Goal: Book appointment/travel/reservation

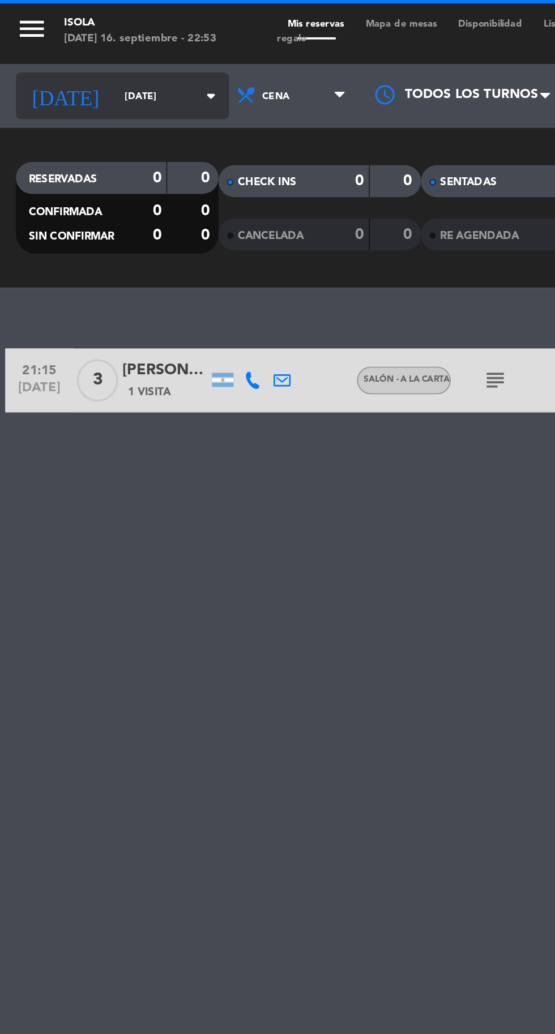
click at [68, 51] on input "[DATE]" at bounding box center [96, 51] width 71 height 18
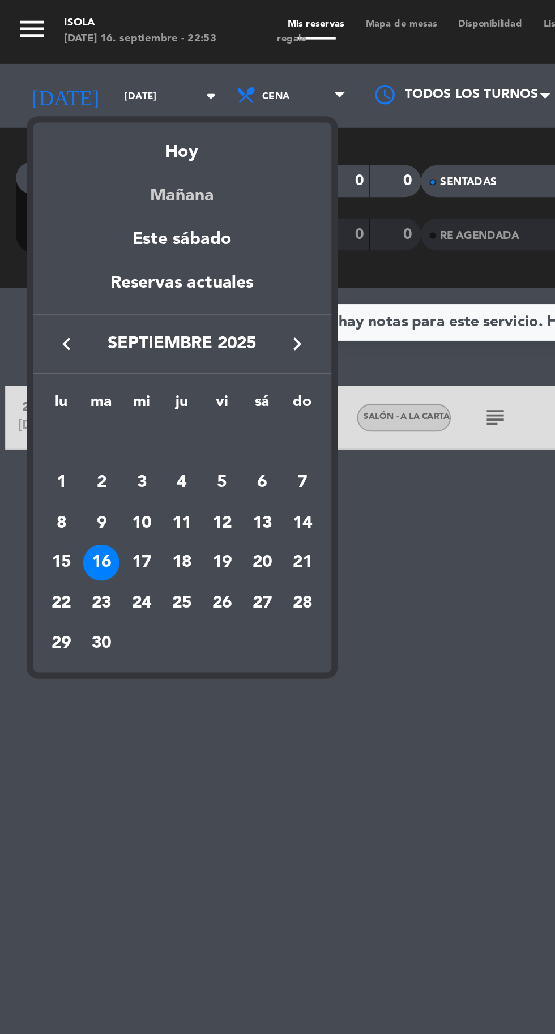
click at [100, 104] on div "Mañana" at bounding box center [97, 99] width 159 height 23
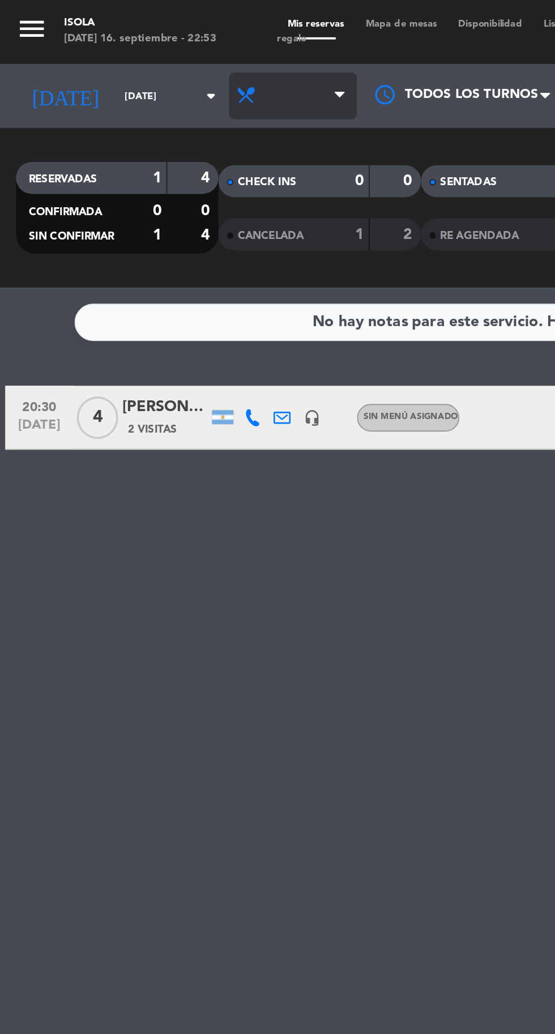
click at [139, 53] on span "Cena" at bounding box center [156, 50] width 68 height 25
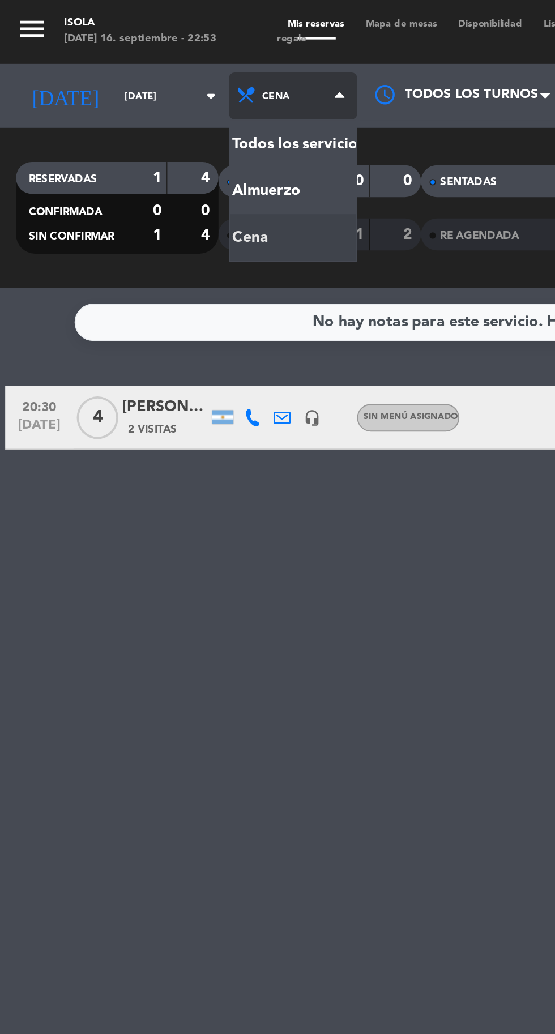
click at [136, 103] on div "menu [PERSON_NAME][DATE] 16. septiembre - 22:53 Mis reservas Mapa de mesas Disp…" at bounding box center [277, 76] width 555 height 153
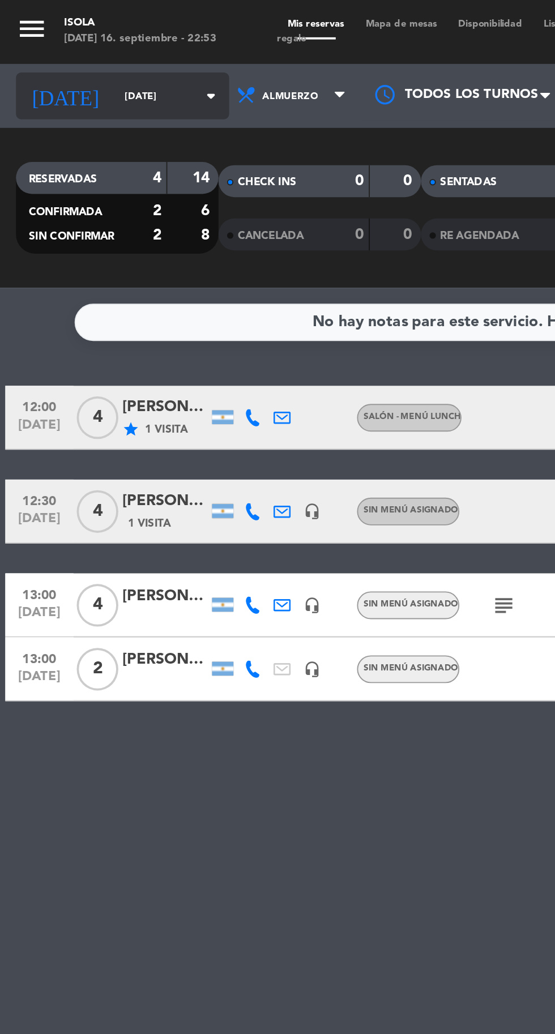
click at [61, 51] on input "[DATE]" at bounding box center [96, 51] width 71 height 18
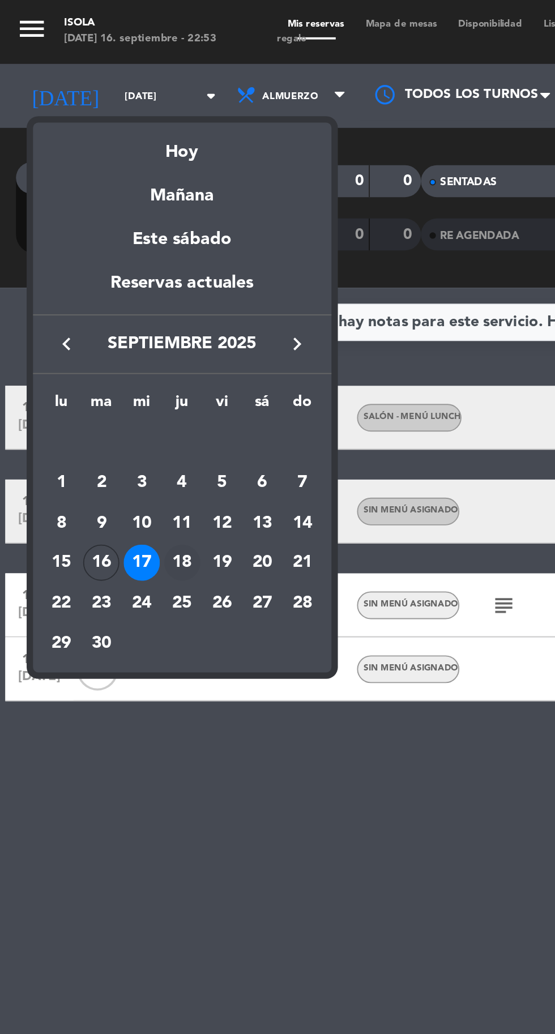
click at [95, 302] on div "18" at bounding box center [96, 298] width 19 height 19
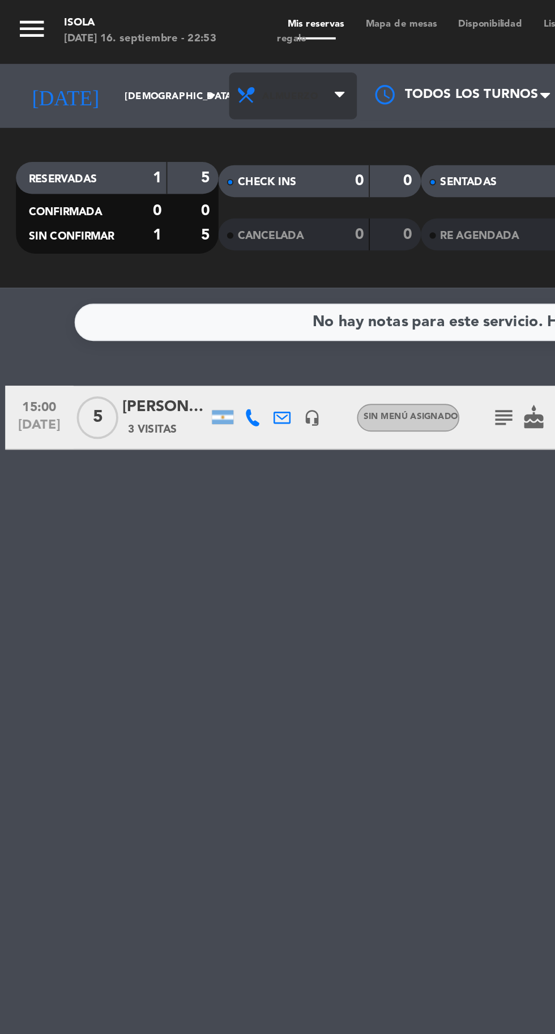
click at [143, 50] on span "Almuerzo" at bounding box center [153, 51] width 29 height 6
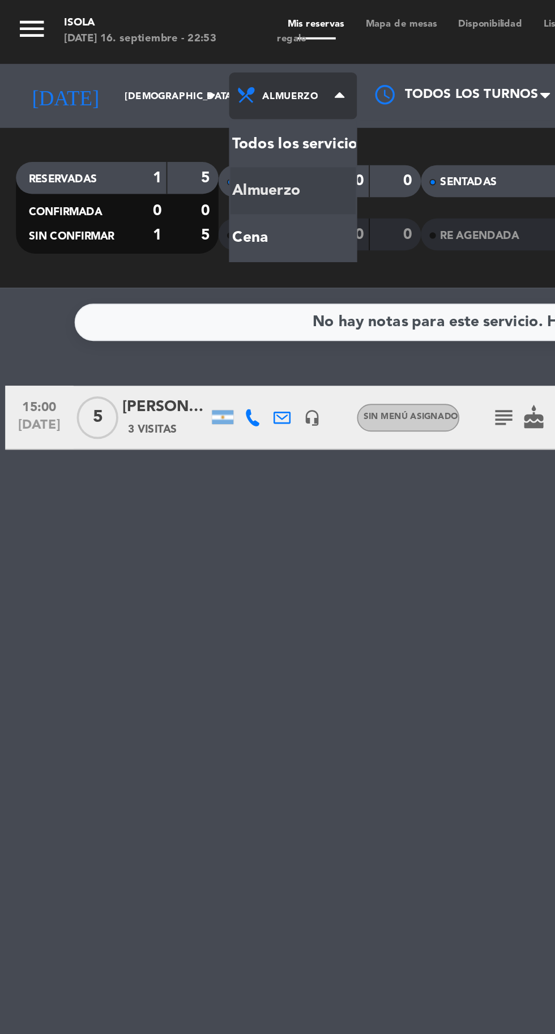
click at [129, 133] on div "menu [PERSON_NAME][DATE] 16. septiembre - 22:53 Mis reservas Mapa de mesas Disp…" at bounding box center [277, 76] width 555 height 153
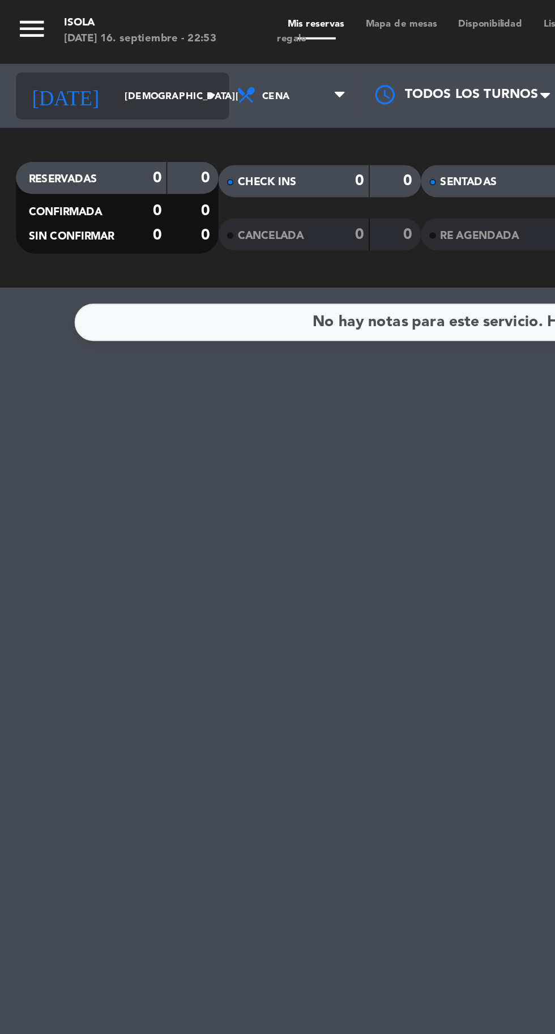
click at [61, 51] on input "[DEMOGRAPHIC_DATA][DATE]" at bounding box center [96, 51] width 71 height 18
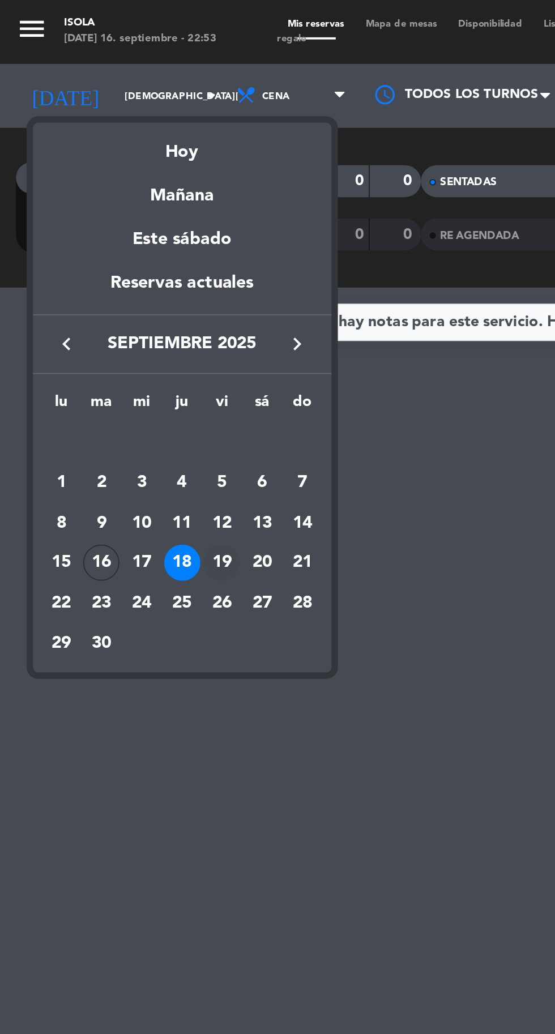
click at [118, 299] on div "19" at bounding box center [117, 298] width 19 height 19
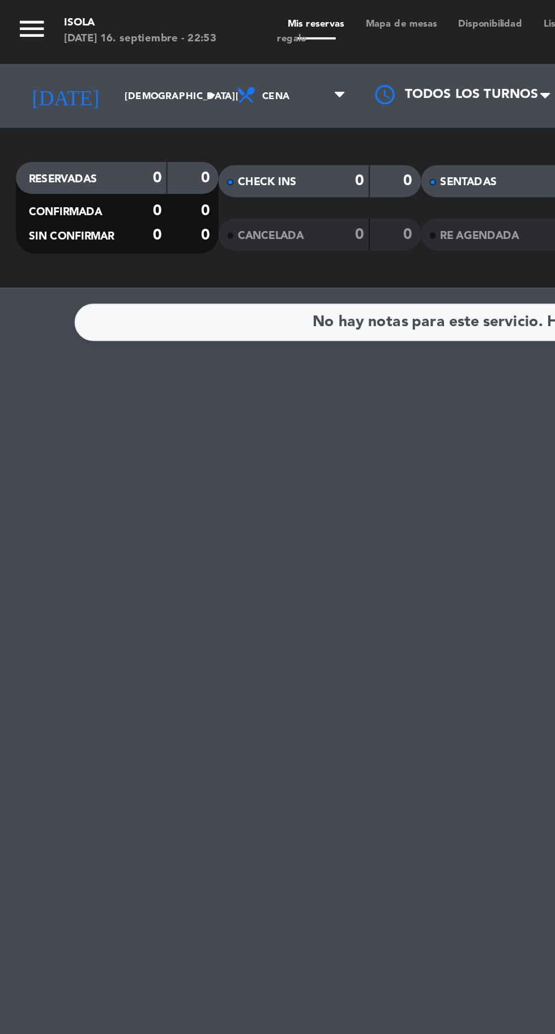
type input "[DATE]"
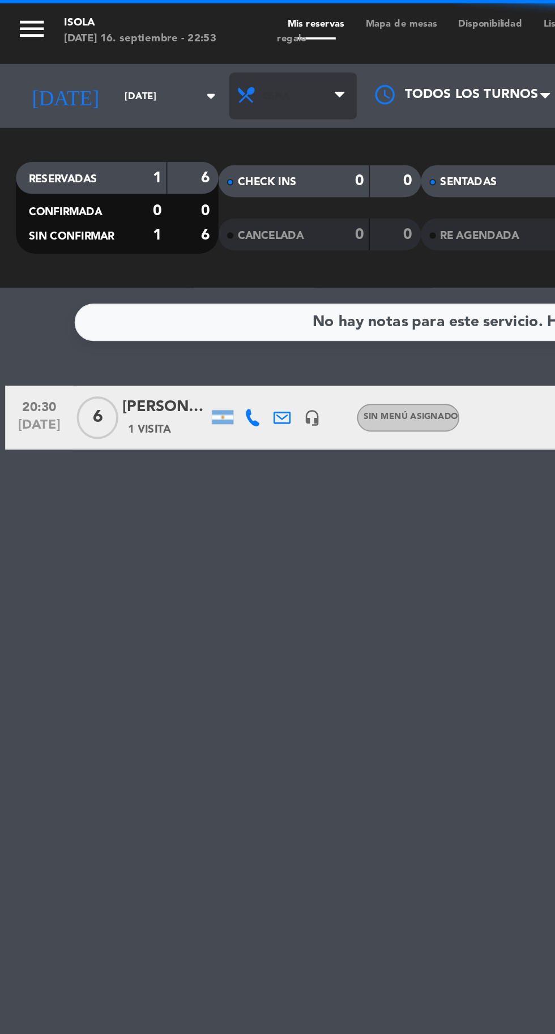
click at [149, 55] on span "Cena" at bounding box center [156, 50] width 68 height 25
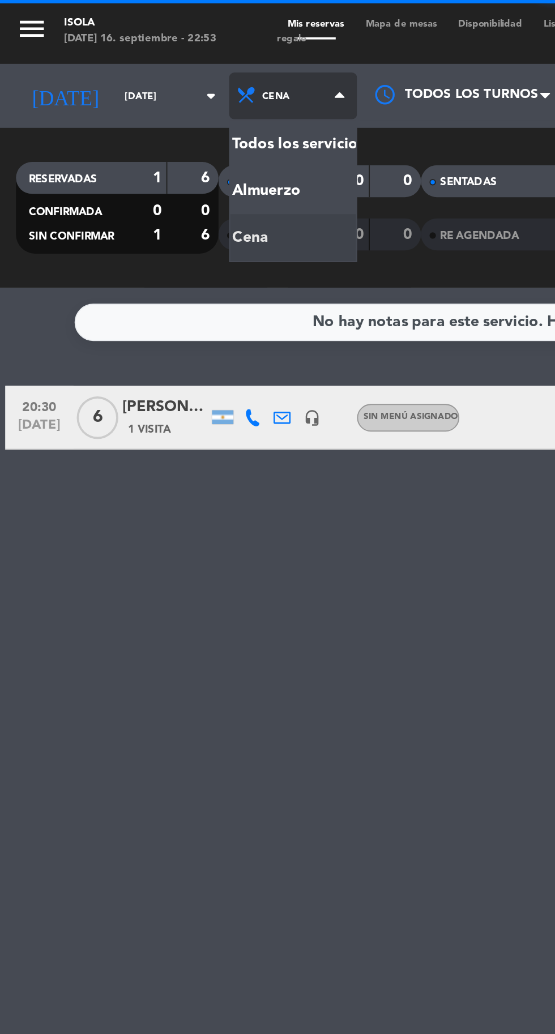
click at [143, 105] on div "menu [PERSON_NAME][DATE] 16. septiembre - 22:53 Mis reservas Mapa de mesas Disp…" at bounding box center [277, 76] width 555 height 153
